Goal: Information Seeking & Learning: Learn about a topic

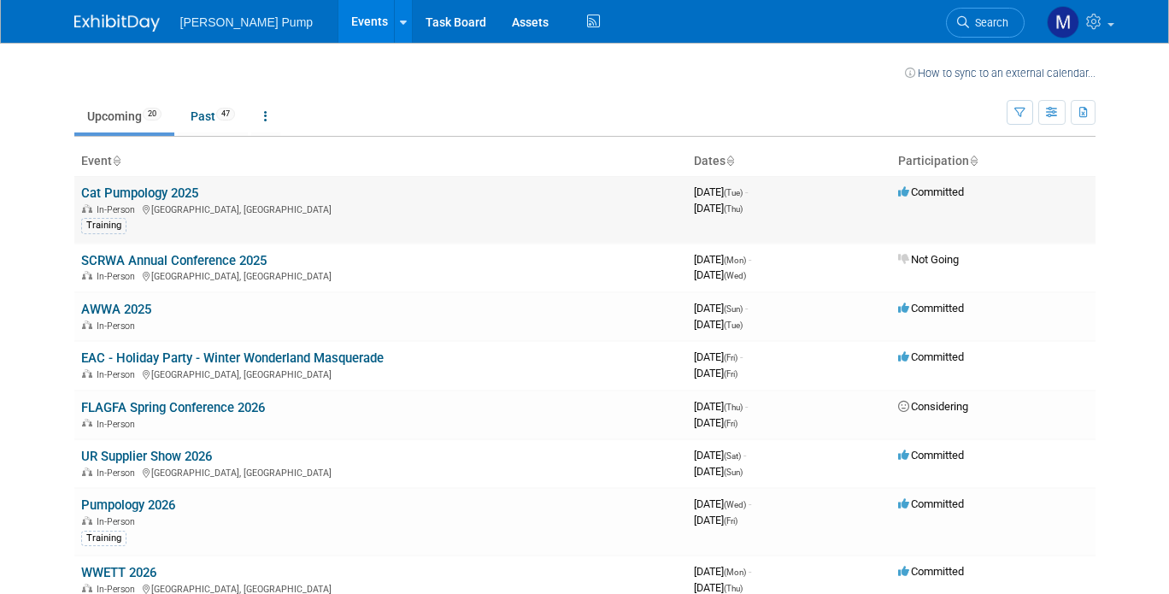
click at [143, 194] on link "Cat Pumpology 2025" at bounding box center [139, 192] width 117 height 15
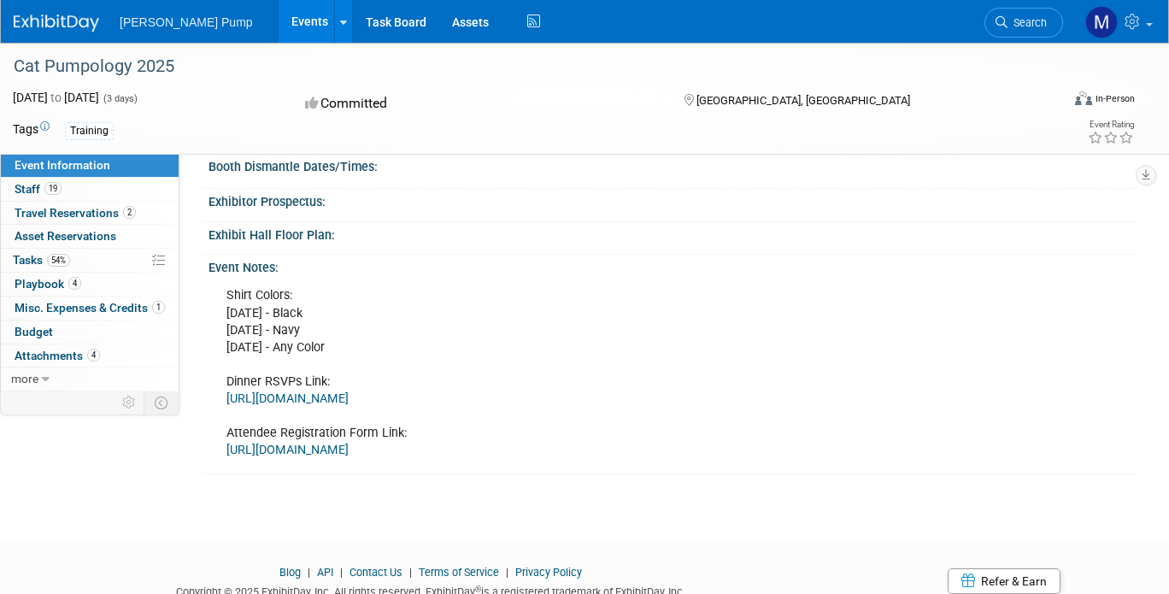
scroll to position [256, 0]
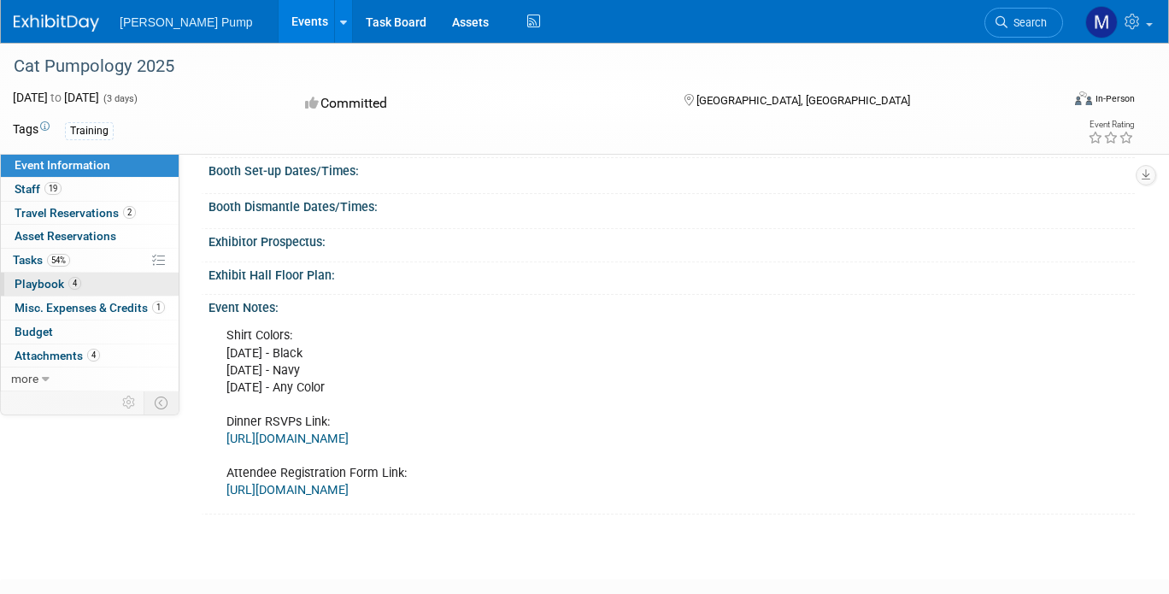
click at [46, 281] on span "Playbook 4" at bounding box center [48, 284] width 67 height 14
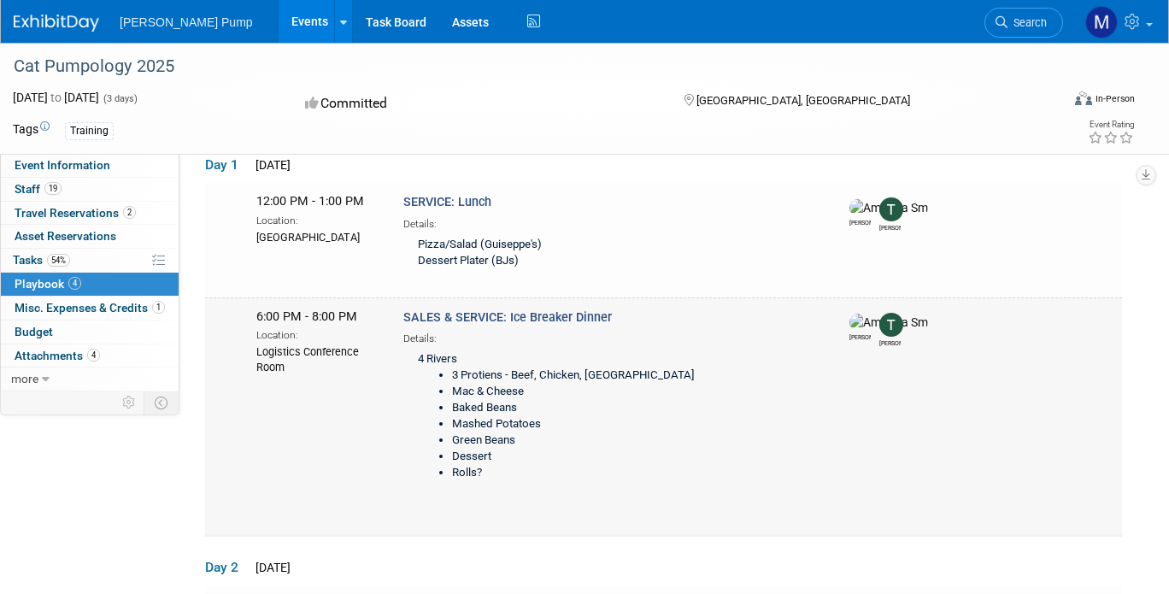
scroll to position [0, 0]
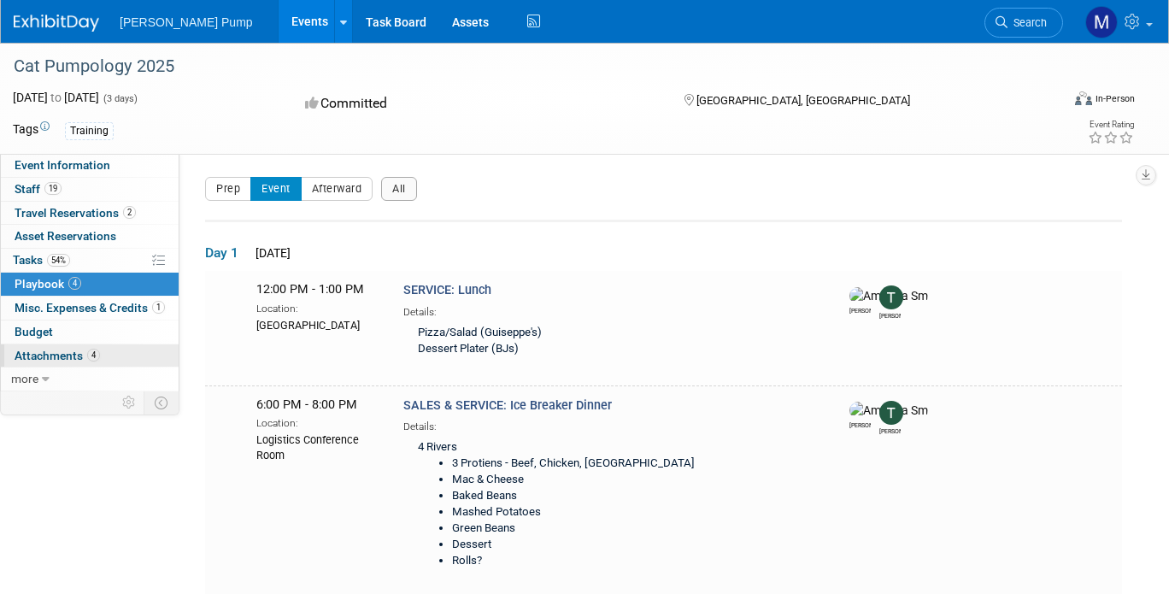
click at [69, 358] on span "Attachments 4" at bounding box center [57, 356] width 85 height 14
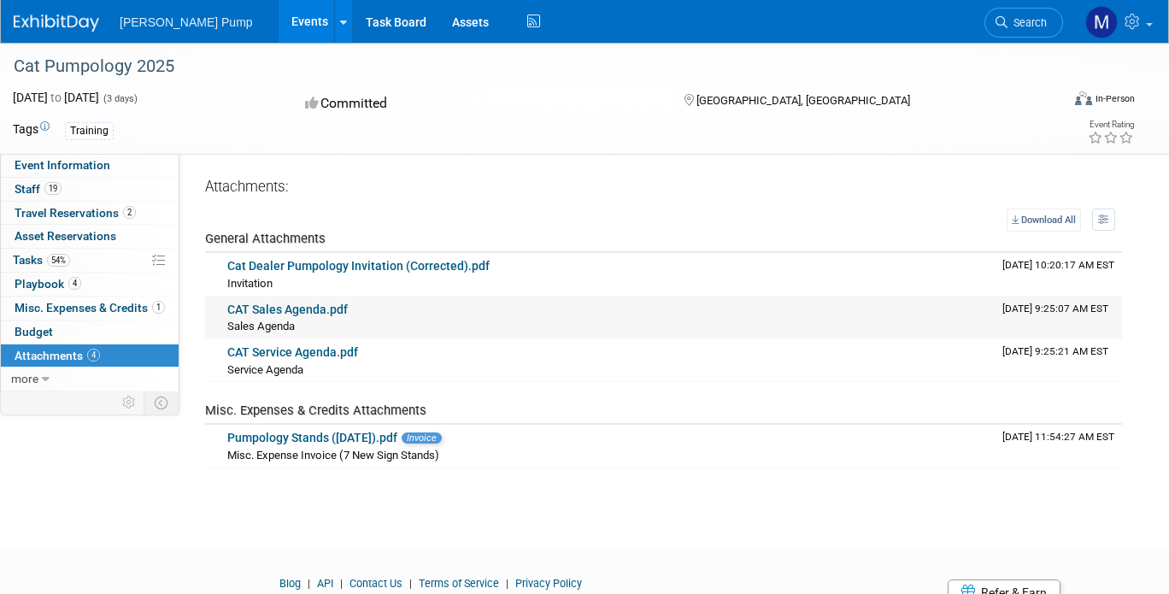
click at [299, 310] on link "CAT Sales Agenda.pdf" at bounding box center [287, 309] width 120 height 14
click at [277, 354] on link "CAT Service Agenda.pdf" at bounding box center [292, 352] width 131 height 14
click at [68, 216] on span "Travel Reservations 2" at bounding box center [75, 213] width 121 height 14
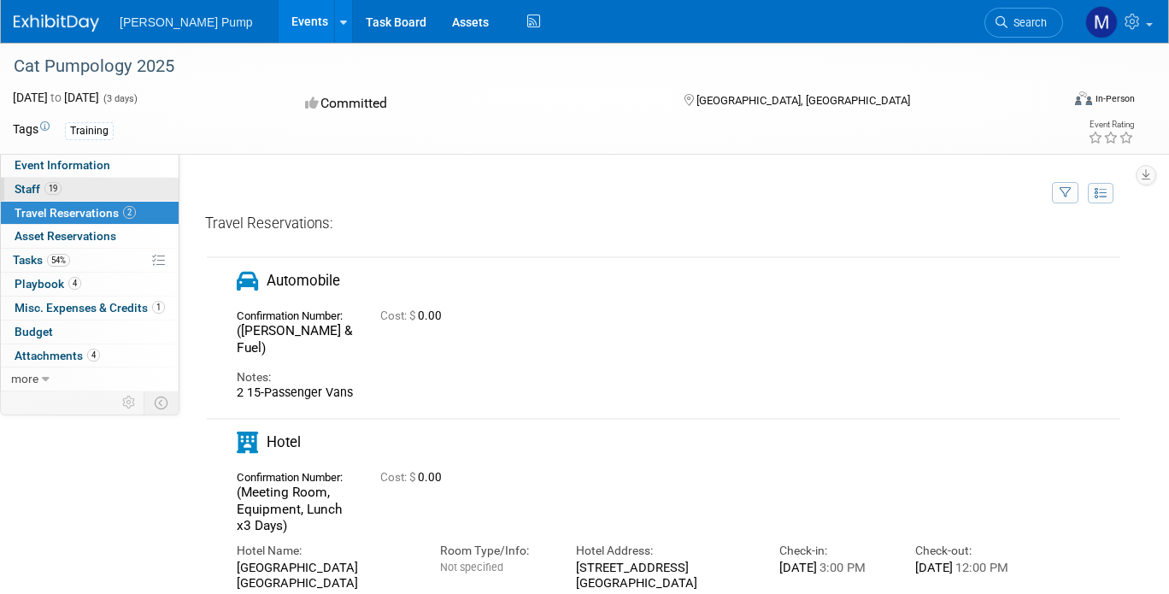
click at [29, 192] on span "Staff 19" at bounding box center [38, 189] width 47 height 14
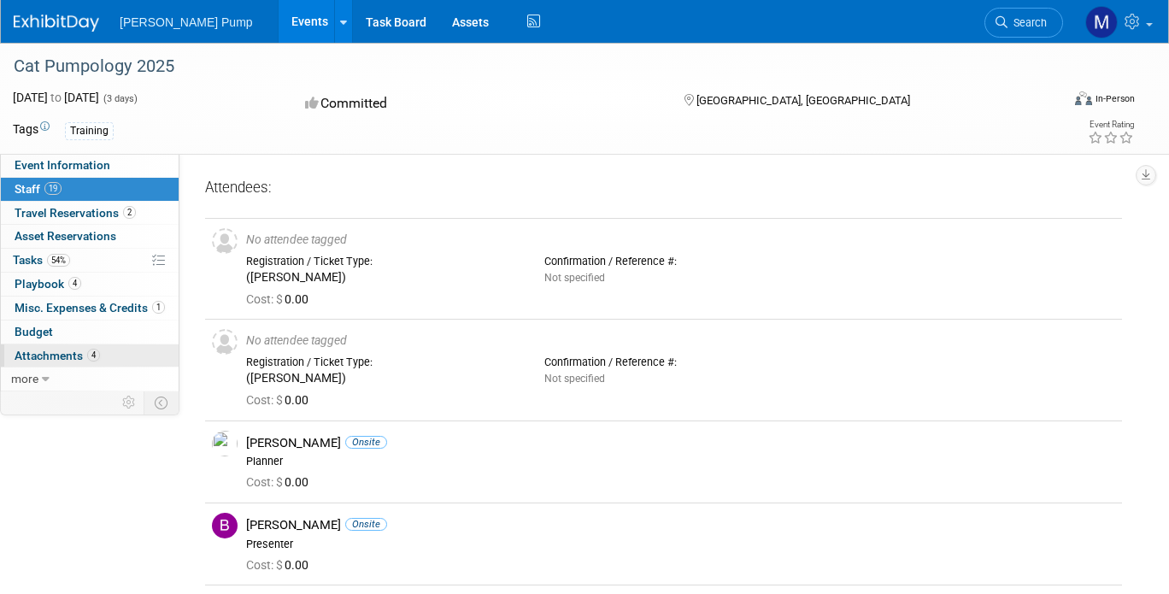
click at [64, 356] on span "Attachments 4" at bounding box center [57, 356] width 85 height 14
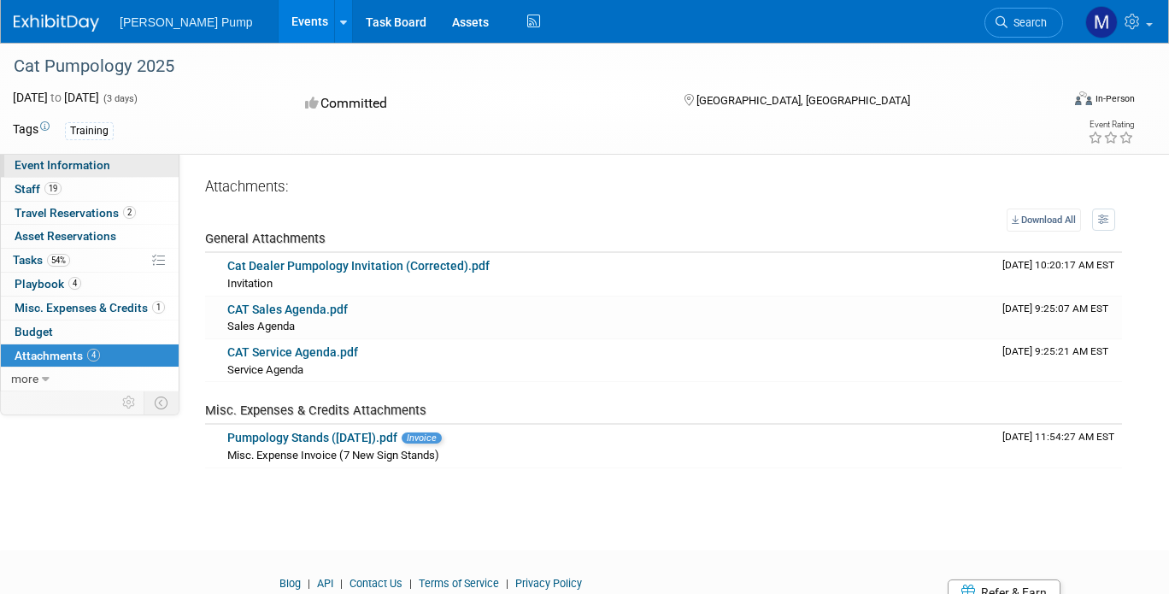
click at [85, 169] on span "Event Information" at bounding box center [63, 165] width 96 height 14
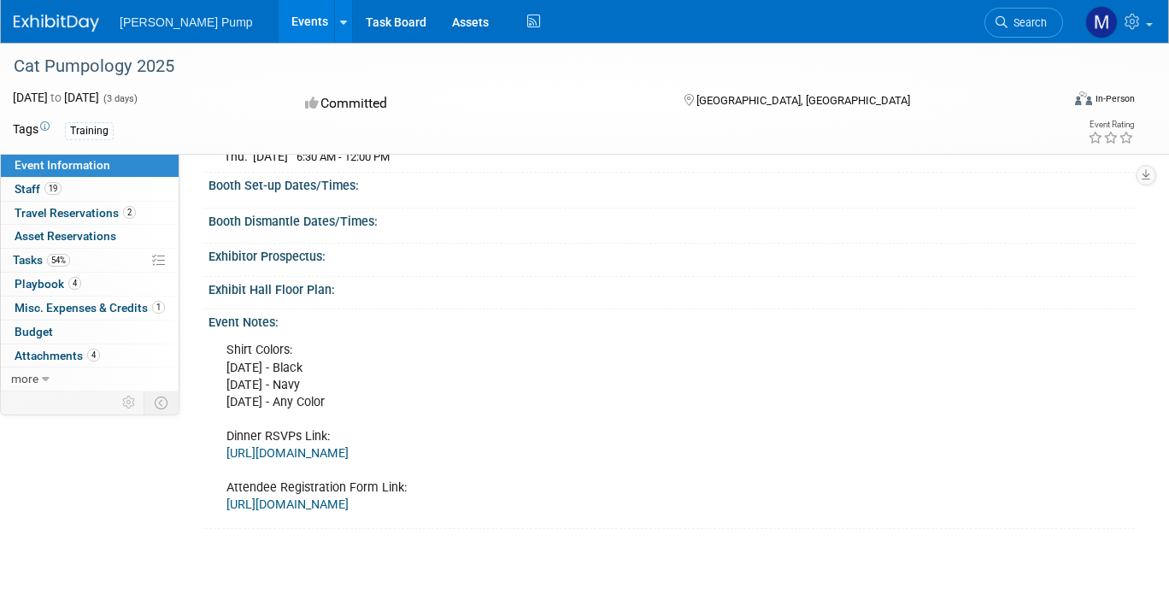
scroll to position [256, 0]
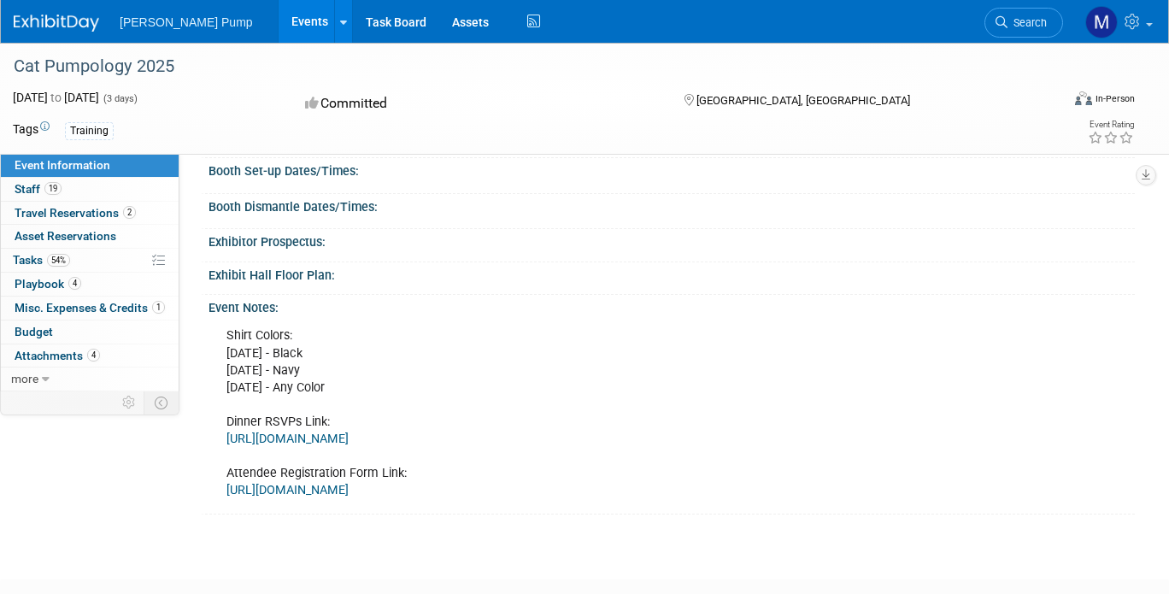
click at [349, 436] on link "https://forms.gle/QU9nzm3bsGBmUcCJ8" at bounding box center [287, 438] width 122 height 15
click at [1100, 22] on img at bounding box center [1101, 22] width 32 height 32
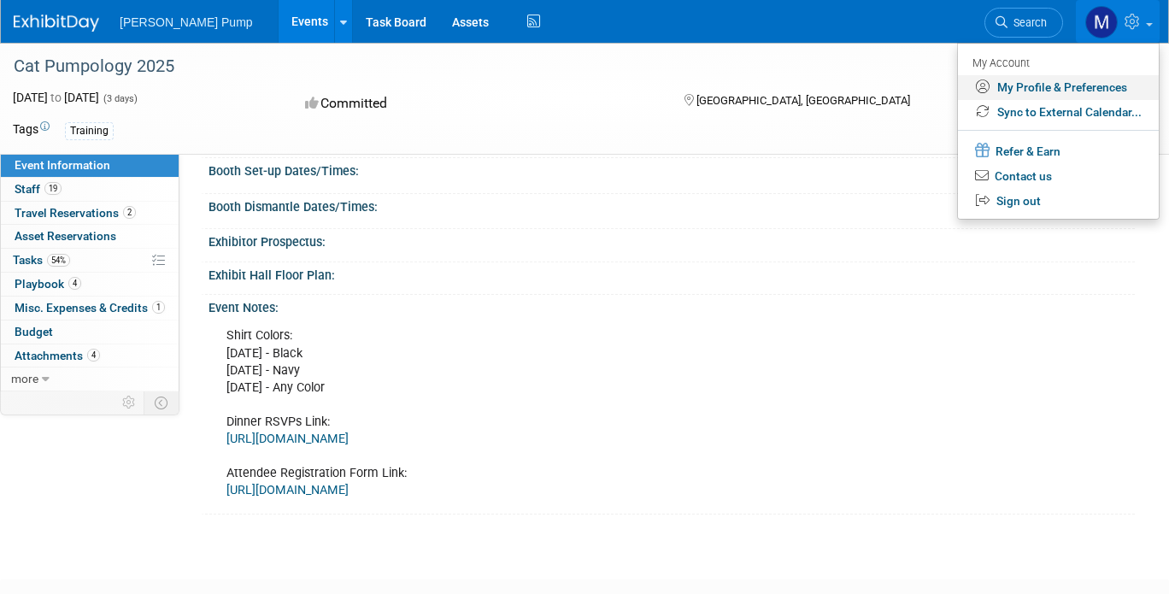
click at [1044, 86] on link "My Profile & Preferences" at bounding box center [1058, 87] width 201 height 25
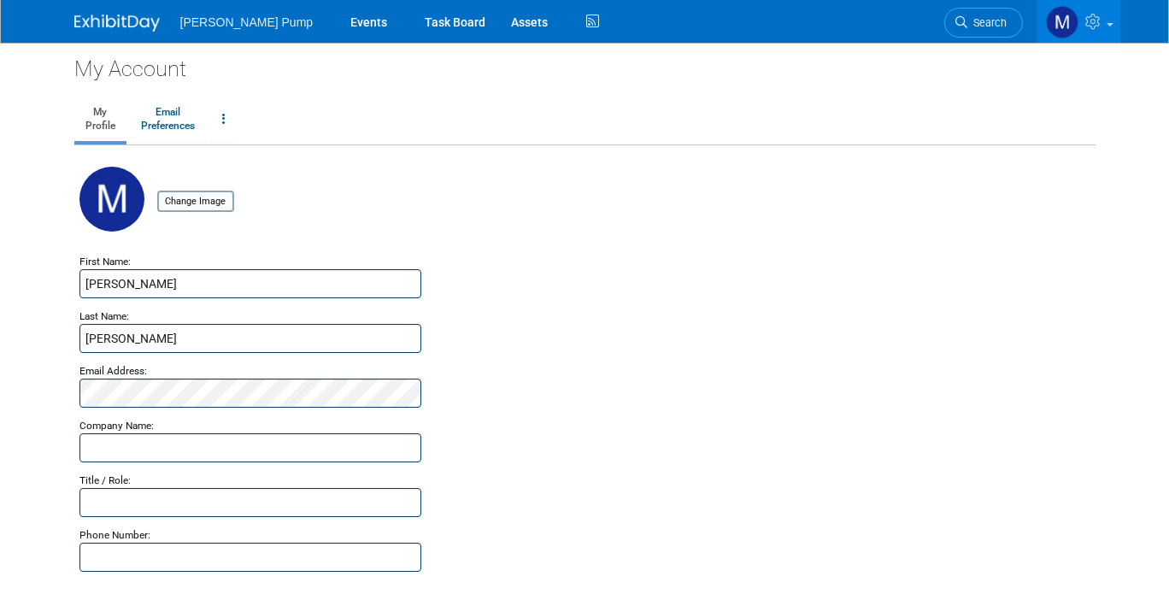
click at [216, 26] on span "[PERSON_NAME] Pump" at bounding box center [246, 22] width 133 height 14
click at [1078, 20] on img at bounding box center [1062, 22] width 32 height 32
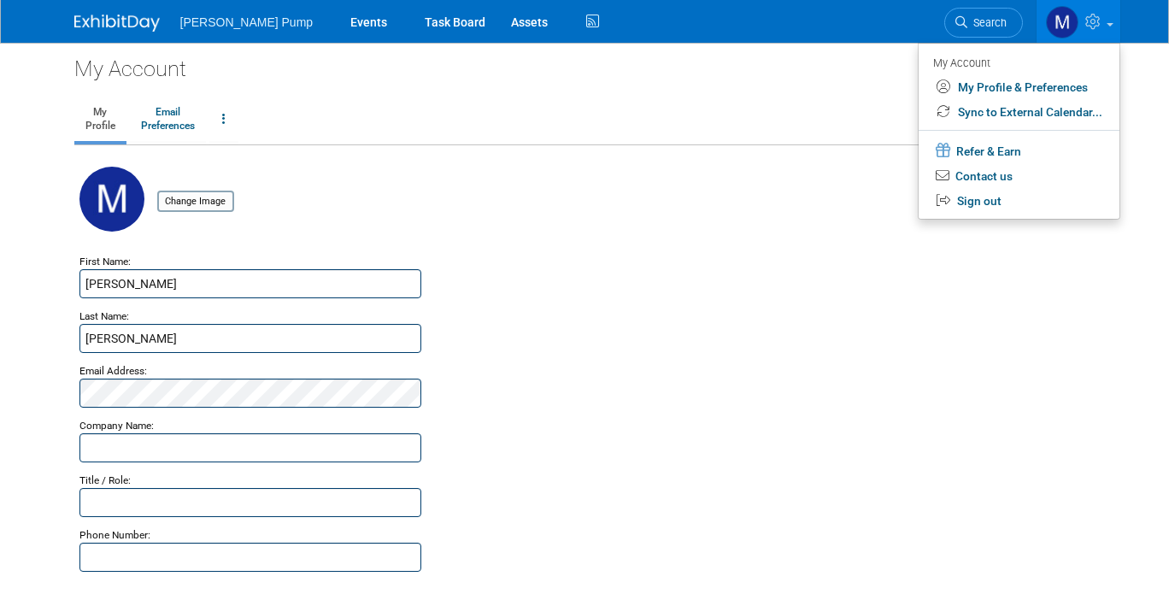
click at [867, 41] on div "Thompson Pump Events Task Board Assets Activity Feed My Account" at bounding box center [584, 21] width 1021 height 43
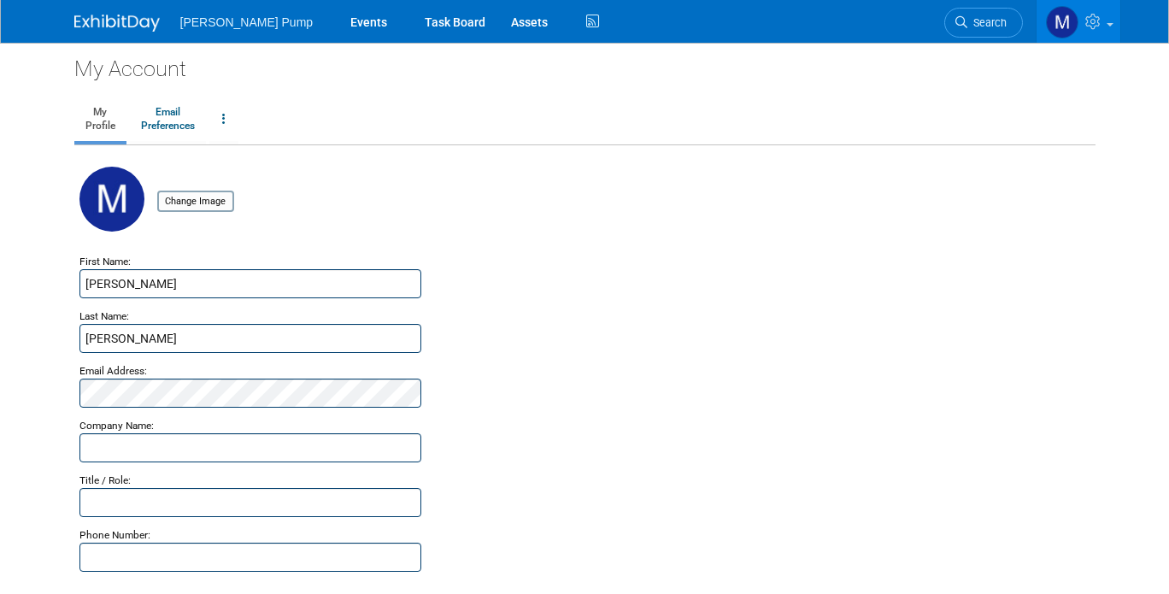
click at [226, 26] on span "[PERSON_NAME] Pump" at bounding box center [246, 22] width 133 height 14
click at [337, 20] on link "Events" at bounding box center [368, 21] width 62 height 43
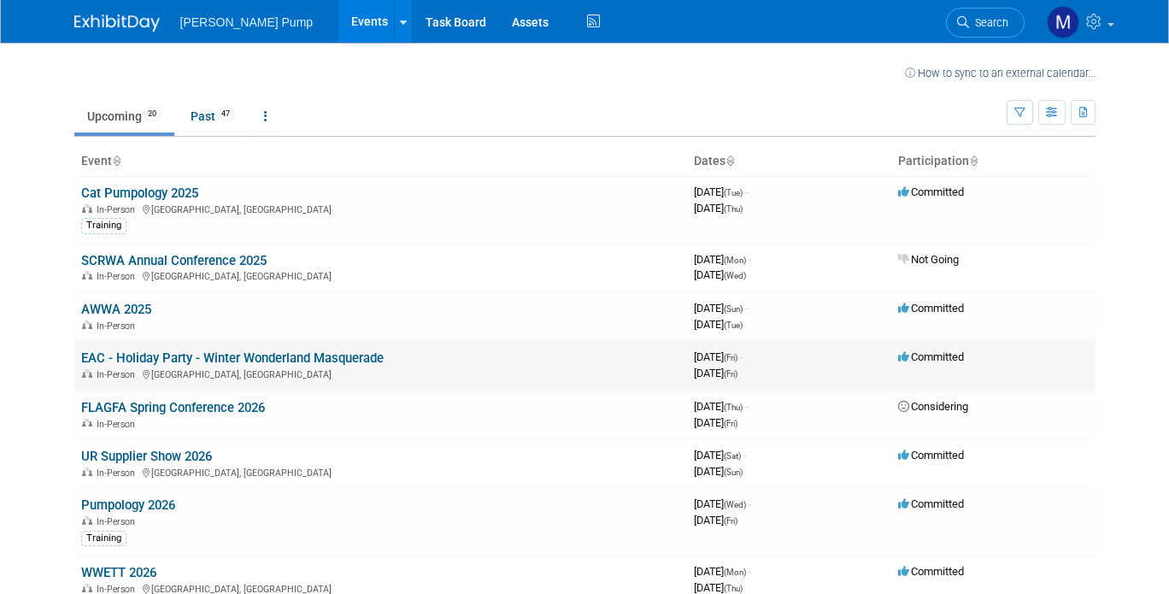
click at [326, 361] on link "EAC - Holiday Party - Winter Wonderland Masquerade" at bounding box center [232, 357] width 302 height 15
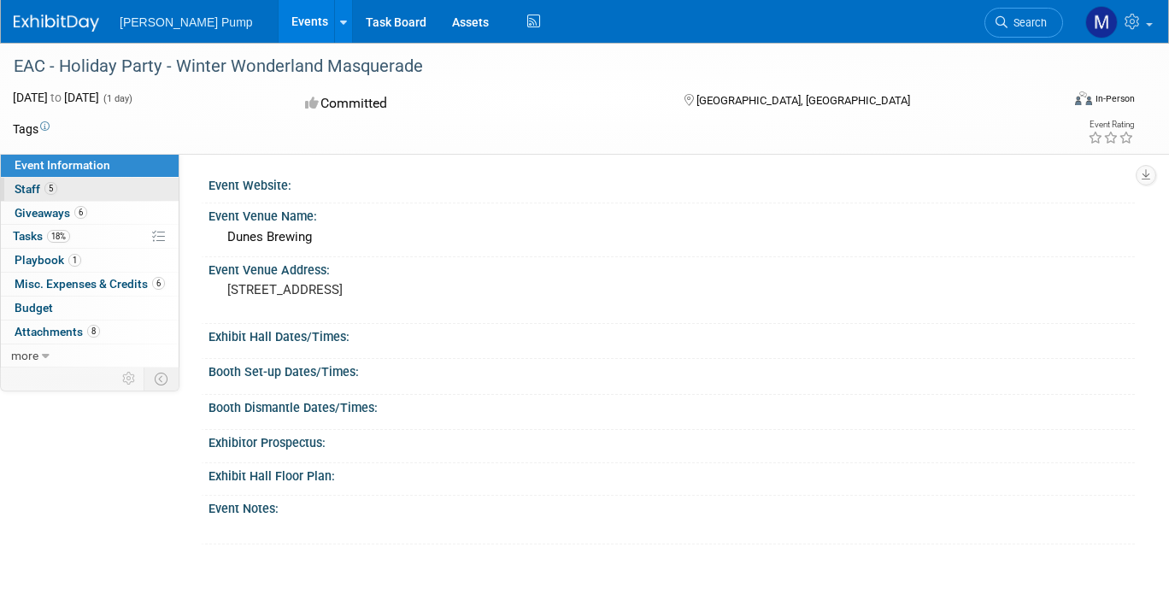
click at [26, 191] on span "Staff 5" at bounding box center [36, 189] width 43 height 14
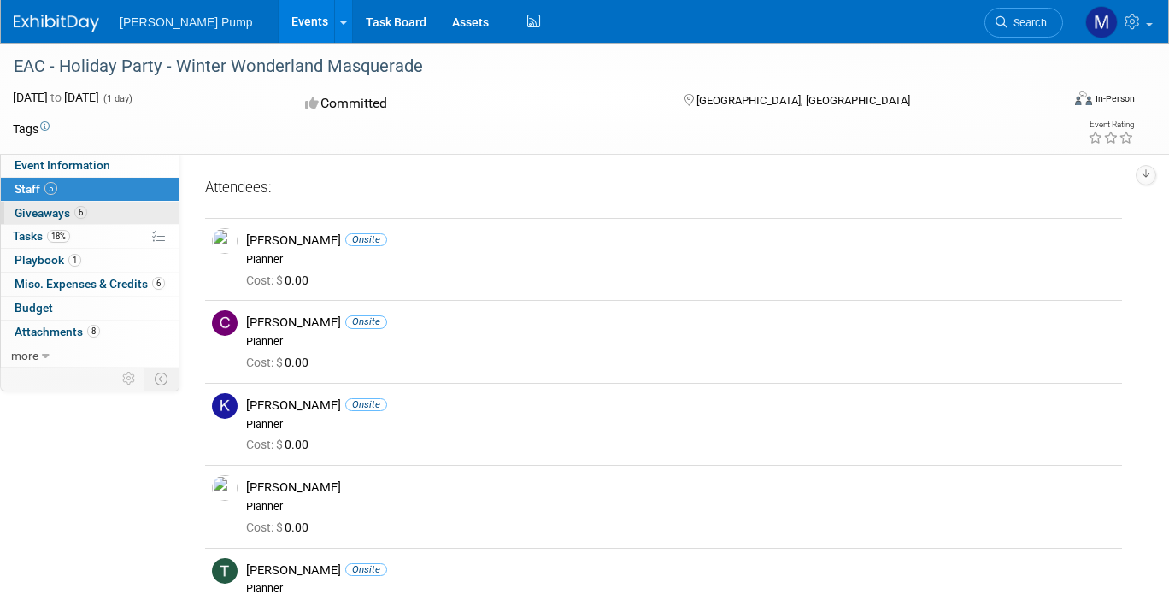
click at [52, 212] on span "Giveaways 6" at bounding box center [51, 213] width 73 height 14
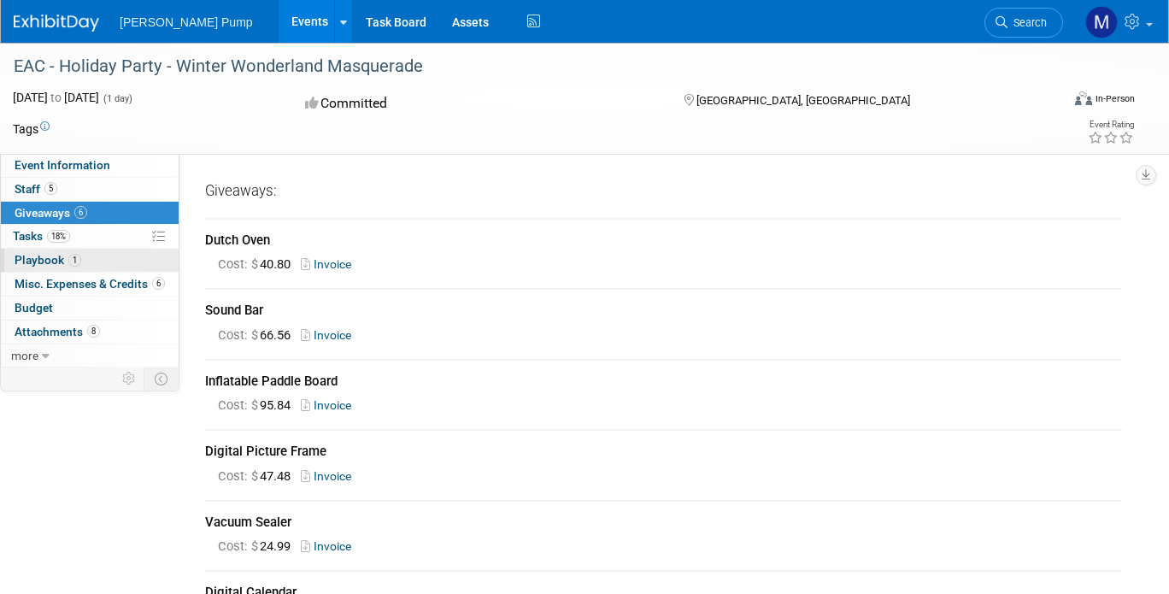
click at [41, 261] on span "Playbook 1" at bounding box center [48, 260] width 67 height 14
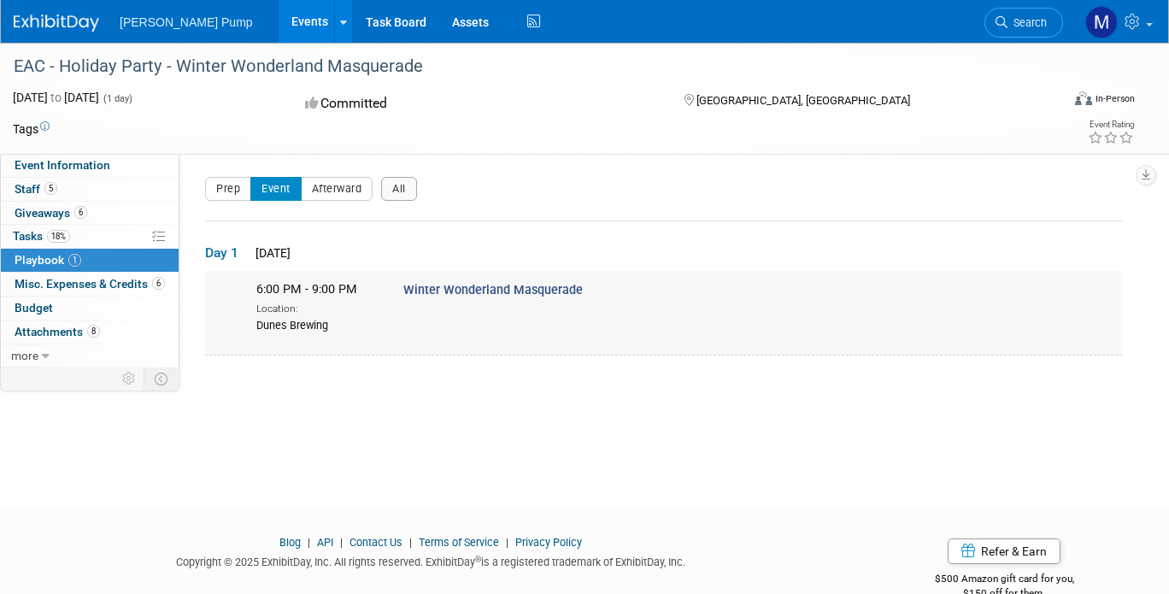
click at [467, 290] on span "Winter Wonderland Masquerade" at bounding box center [492, 290] width 179 height 15
click at [398, 327] on div "6:00 PM - 9:00 PM Location: Dunes Brewing Winter Wonderland Masquerade" at bounding box center [684, 306] width 882 height 51
click at [43, 330] on span "Attachments 8" at bounding box center [57, 332] width 85 height 14
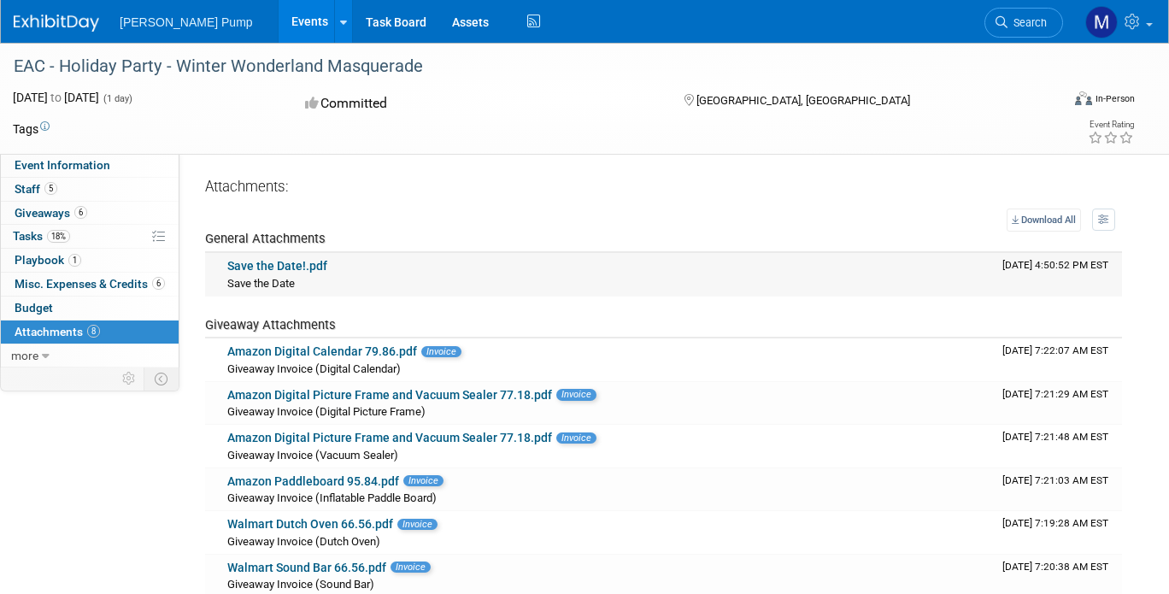
click at [303, 266] on link "Save the Date!.pdf" at bounding box center [277, 266] width 100 height 14
click at [46, 350] on icon at bounding box center [46, 356] width 8 height 12
click at [53, 459] on div "Event Information Event Info 5 Staff 5 Staff 6 Giveaways 6 Giveaways 18% Tasks …" at bounding box center [584, 371] width 1169 height 657
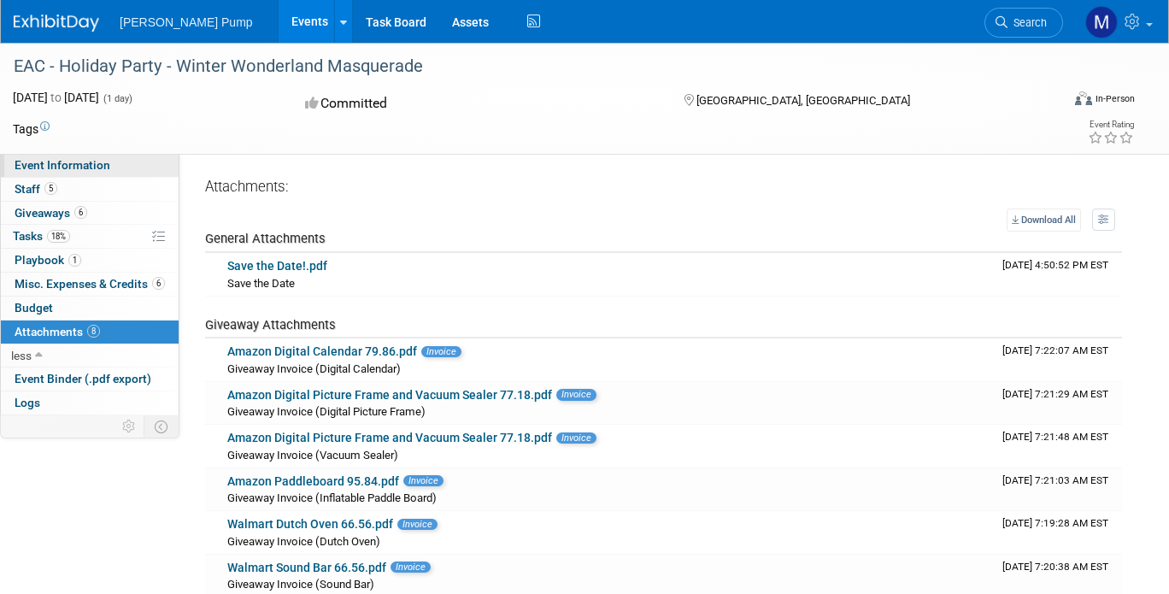
click at [64, 167] on span "Event Information" at bounding box center [63, 165] width 96 height 14
